Goal: Task Accomplishment & Management: Use online tool/utility

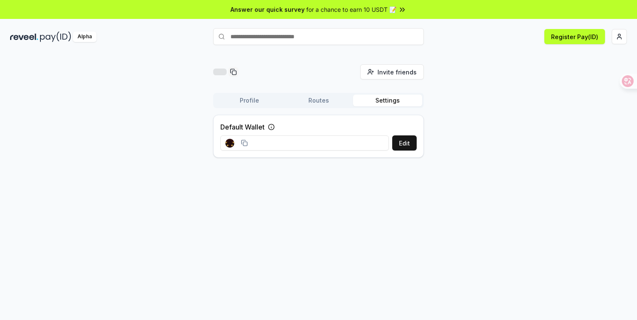
click at [285, 142] on input at bounding box center [304, 143] width 168 height 15
click at [316, 101] on button "Routes" at bounding box center [318, 101] width 69 height 12
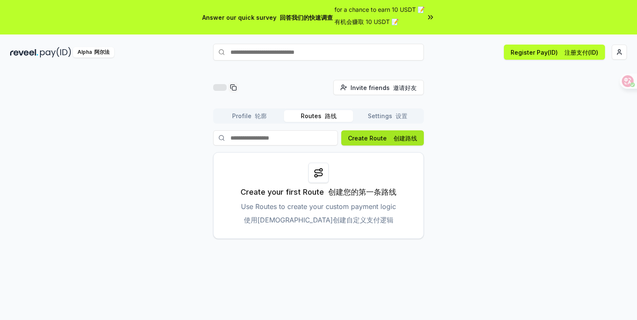
click at [375, 141] on button "Create Route 创建路线" at bounding box center [382, 138] width 83 height 15
